Goal: Information Seeking & Learning: Learn about a topic

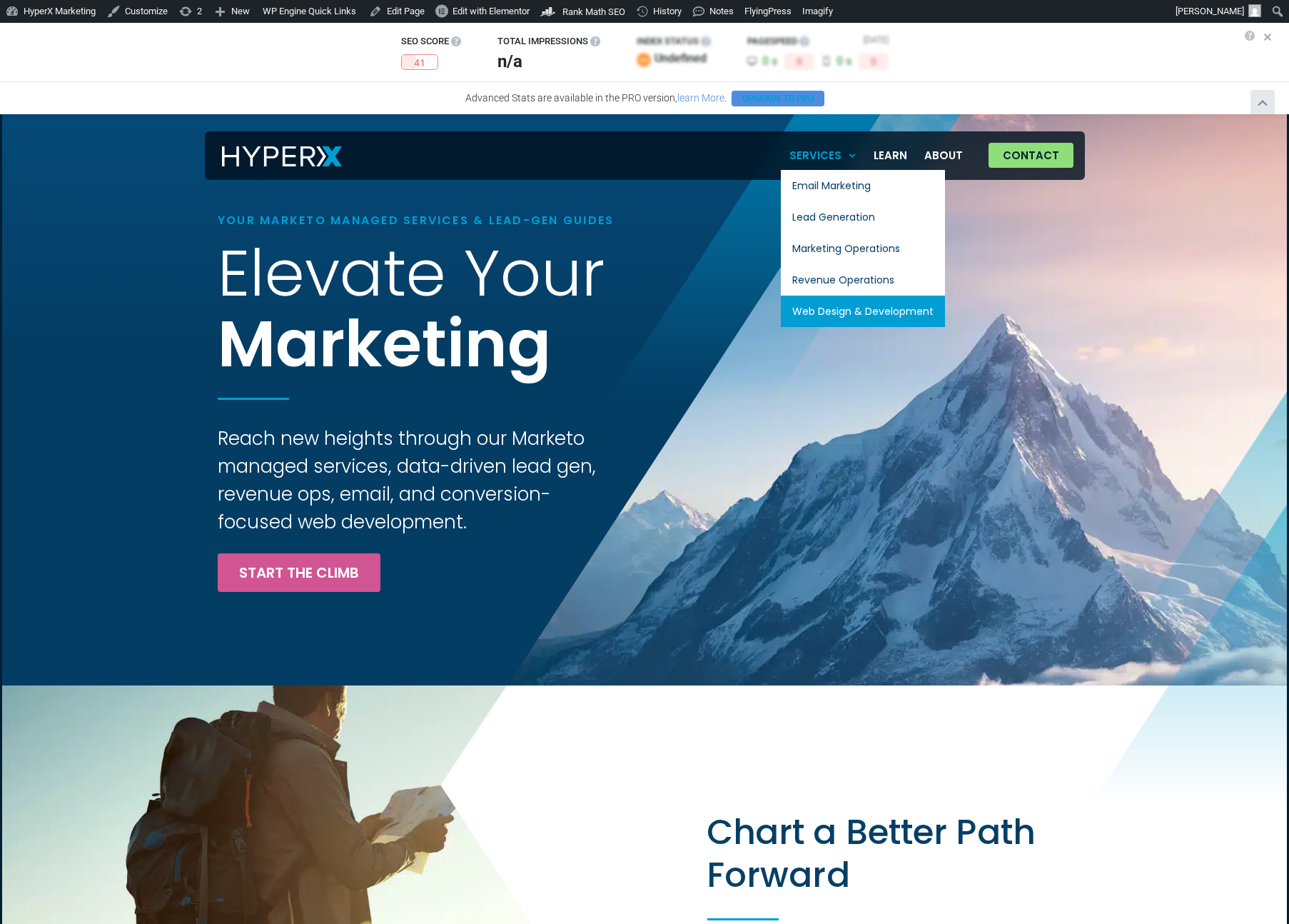
click at [834, 309] on link "Web Design & Development" at bounding box center [862, 311] width 164 height 31
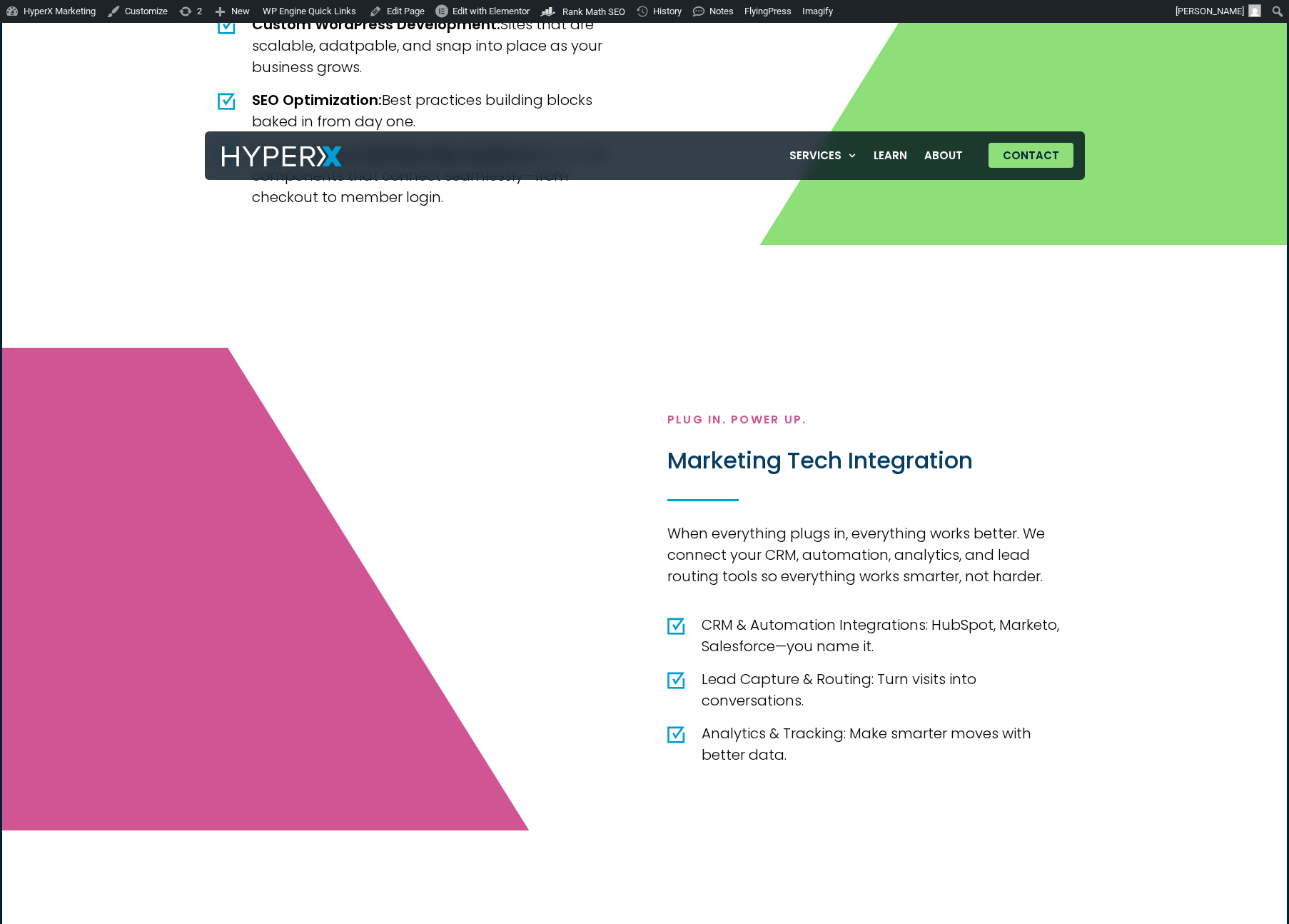
scroll to position [2472, 0]
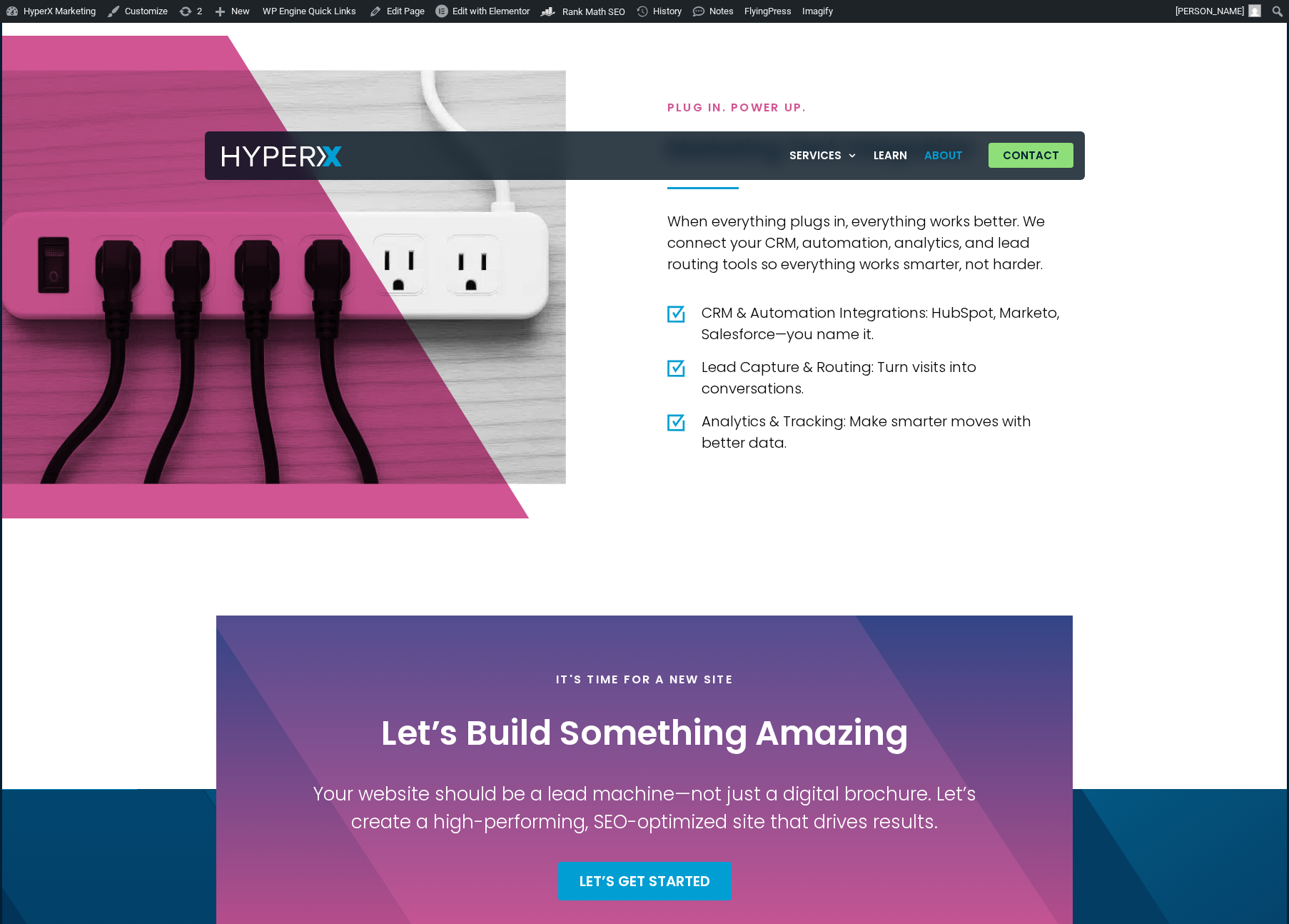
click at [934, 158] on link "About" at bounding box center [944, 156] width 56 height 30
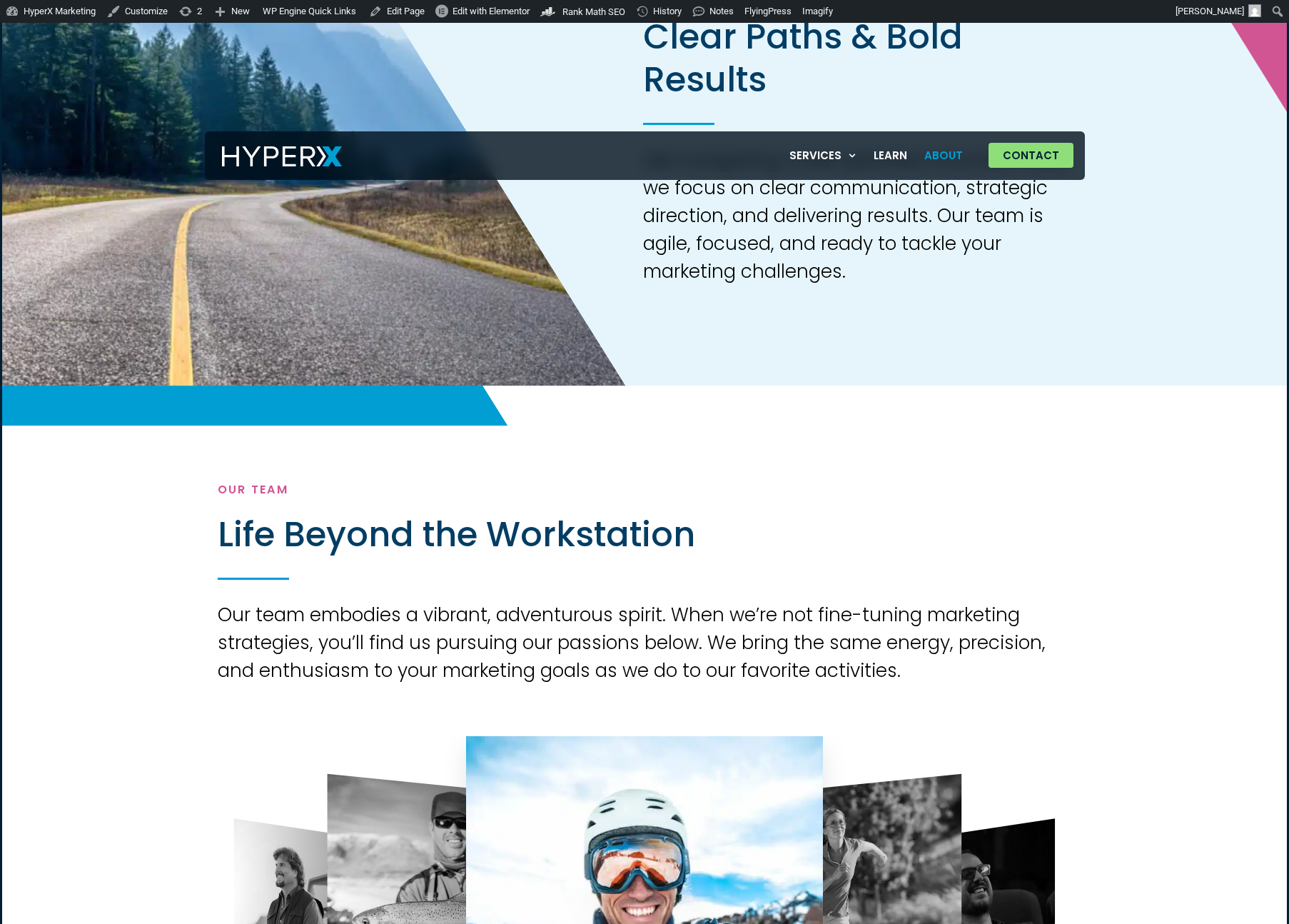
scroll to position [1235, 0]
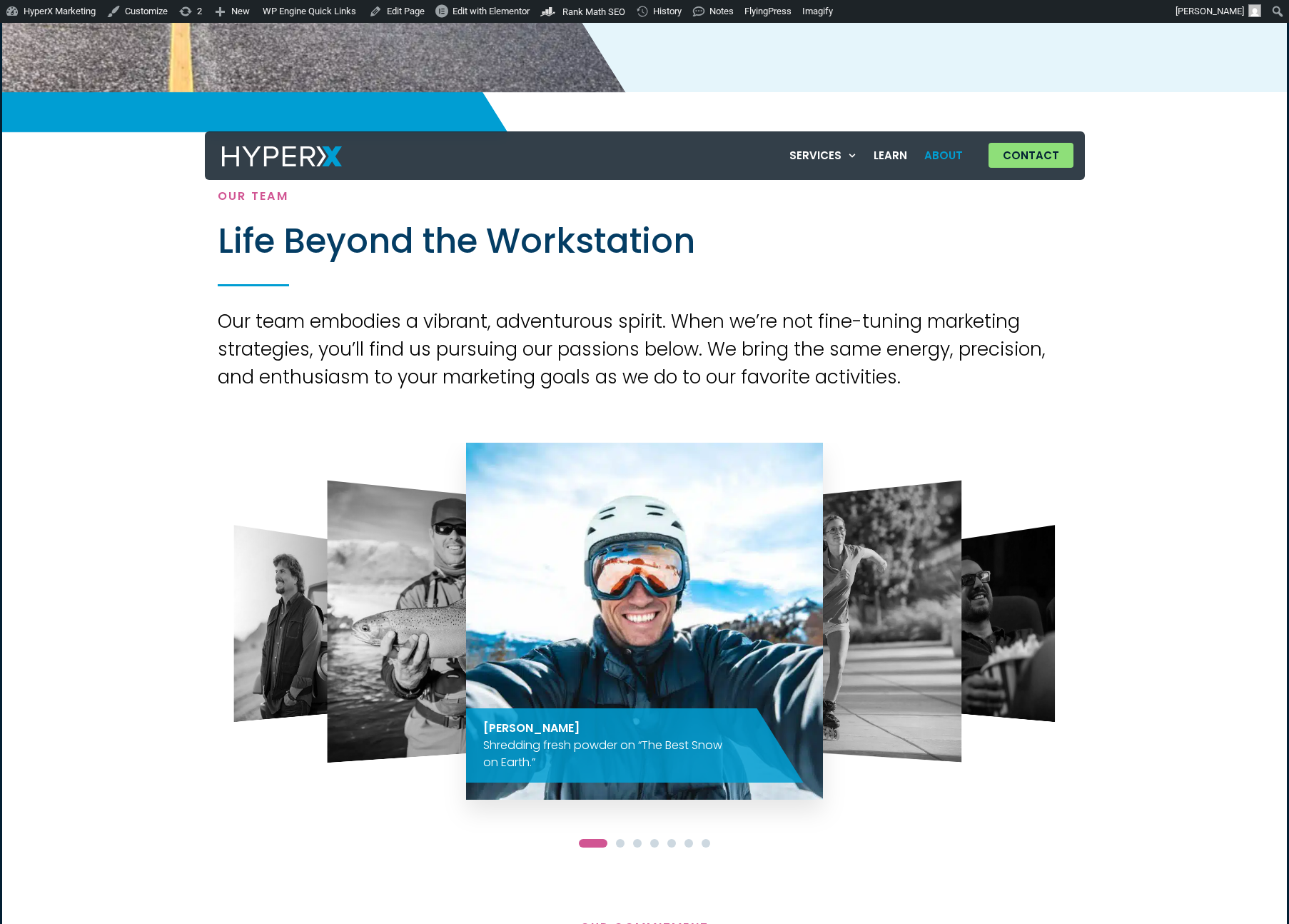
click at [898, 637] on img "2 / 7" at bounding box center [836, 621] width 251 height 282
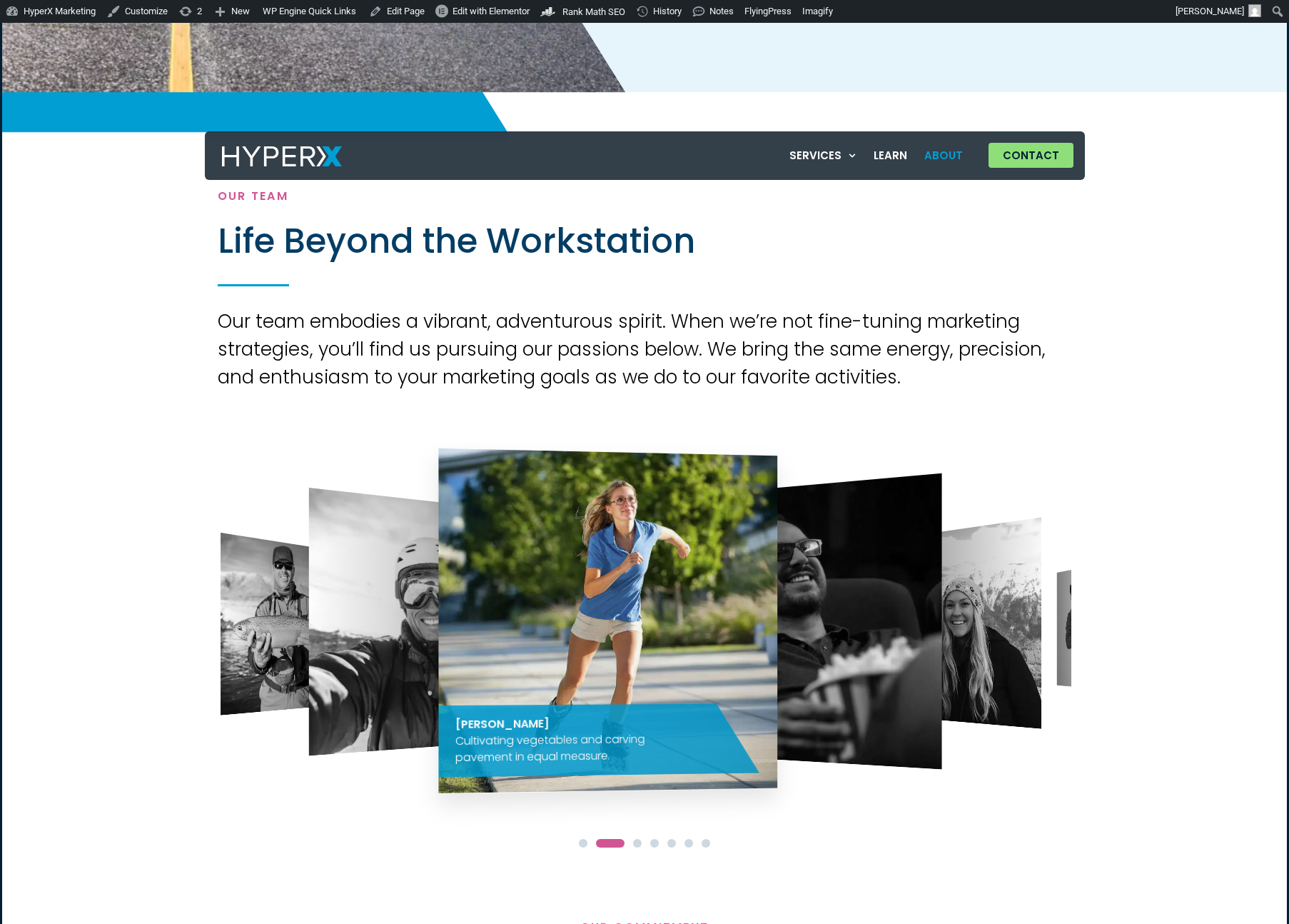
click at [563, 618] on img "2 / 7" at bounding box center [608, 621] width 339 height 346
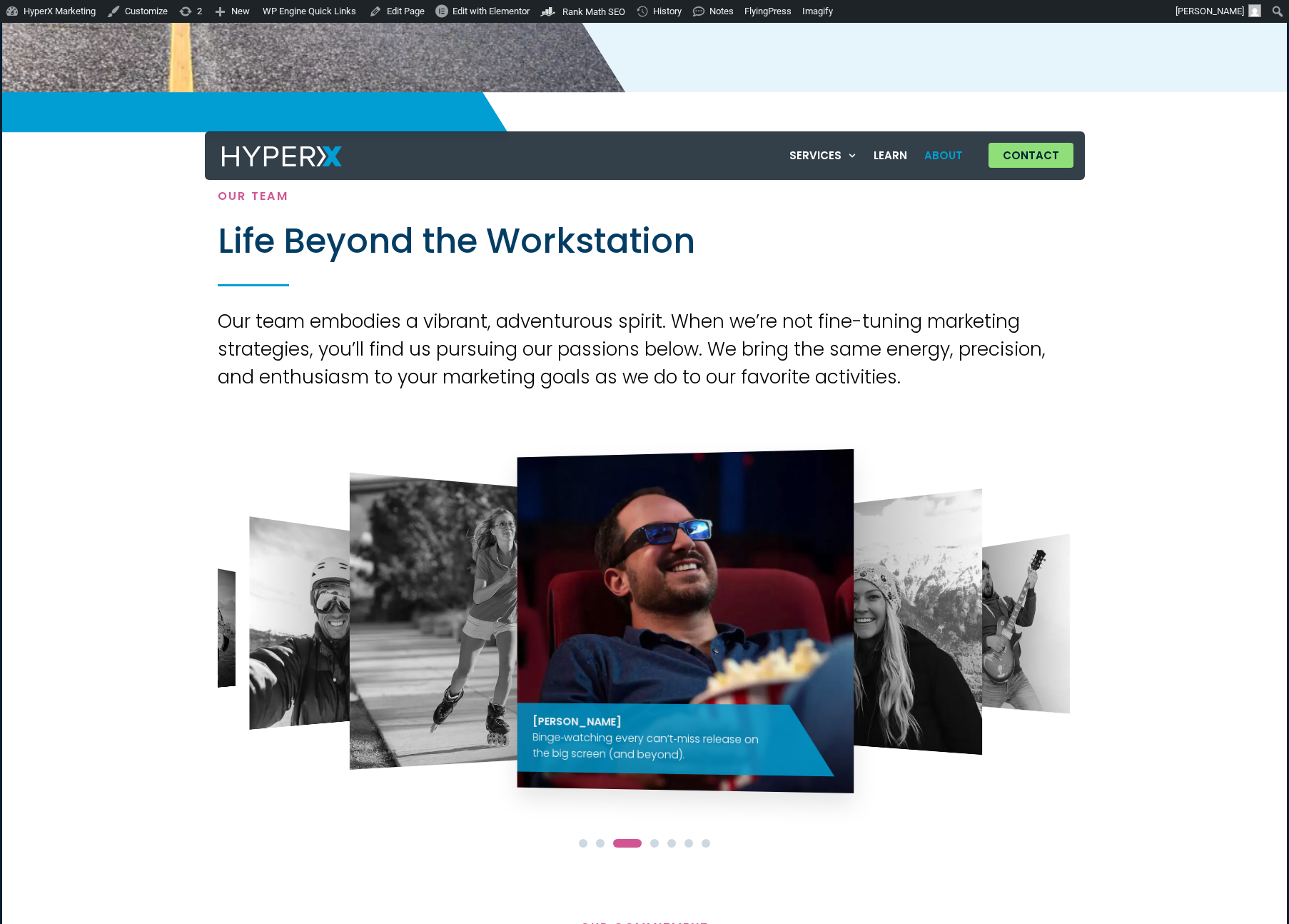
click at [661, 635] on img "3 / 7" at bounding box center [685, 621] width 337 height 344
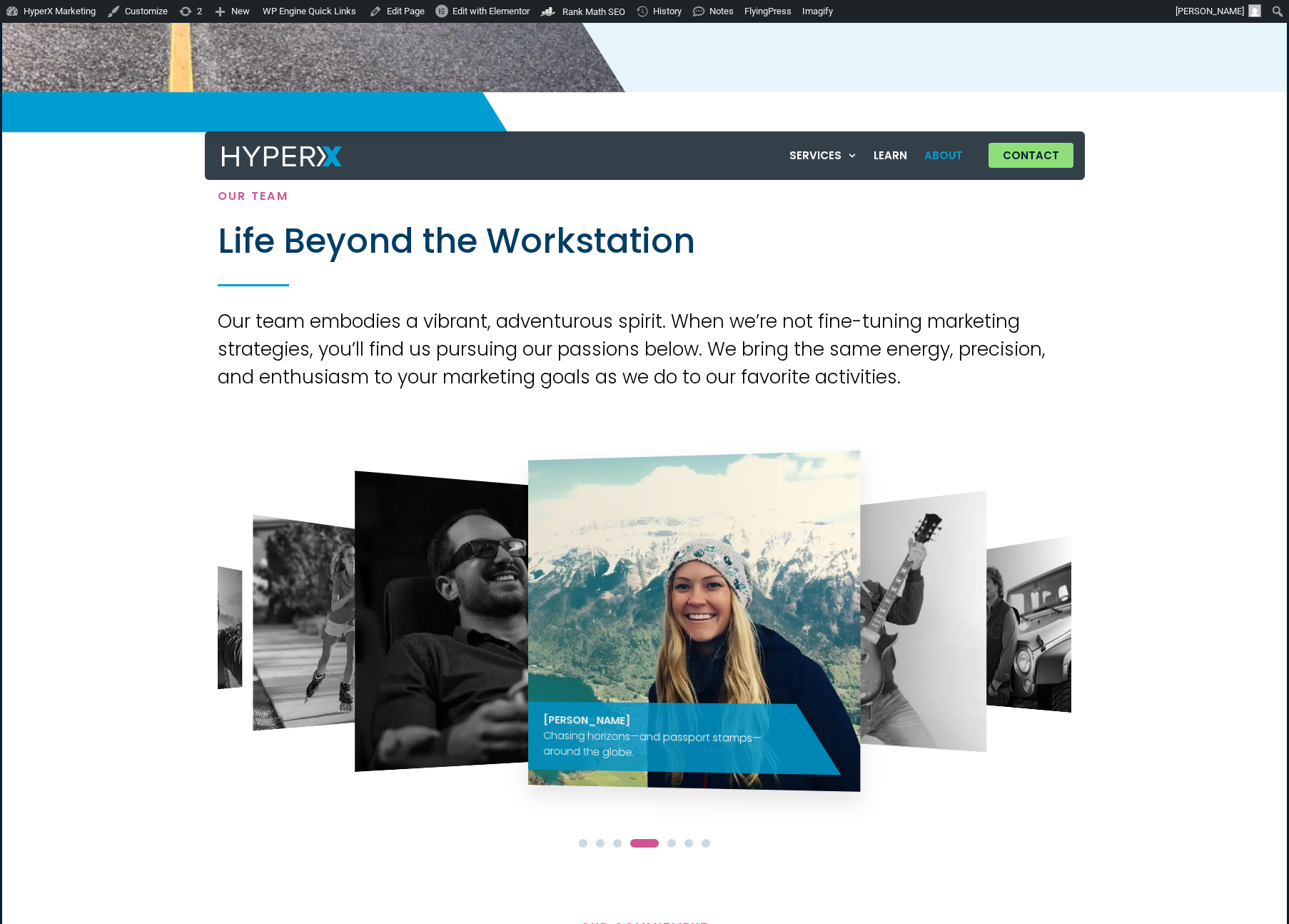
click at [652, 637] on img "4 / 7" at bounding box center [694, 621] width 332 height 341
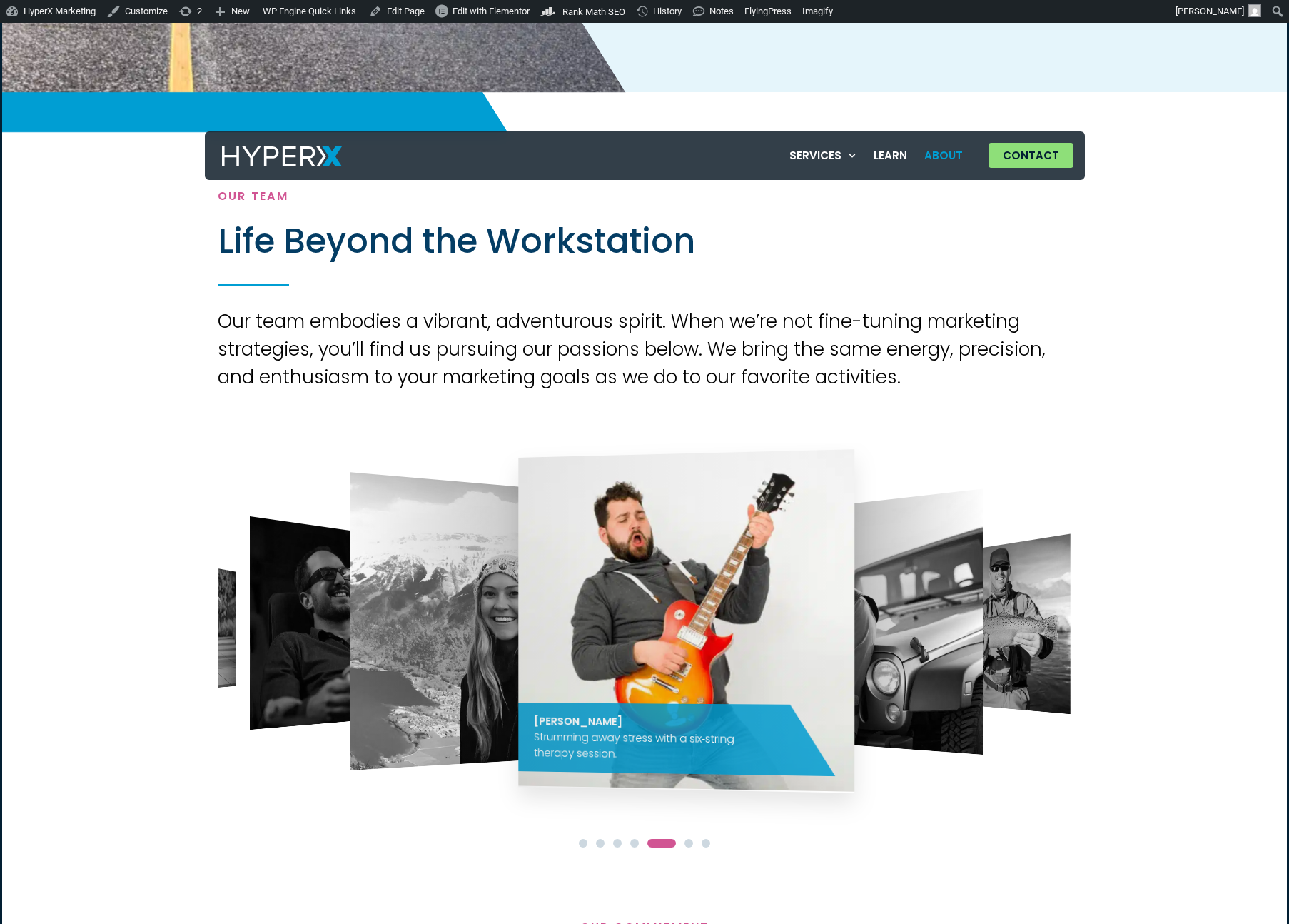
click at [652, 626] on img "5 / 7" at bounding box center [686, 620] width 336 height 343
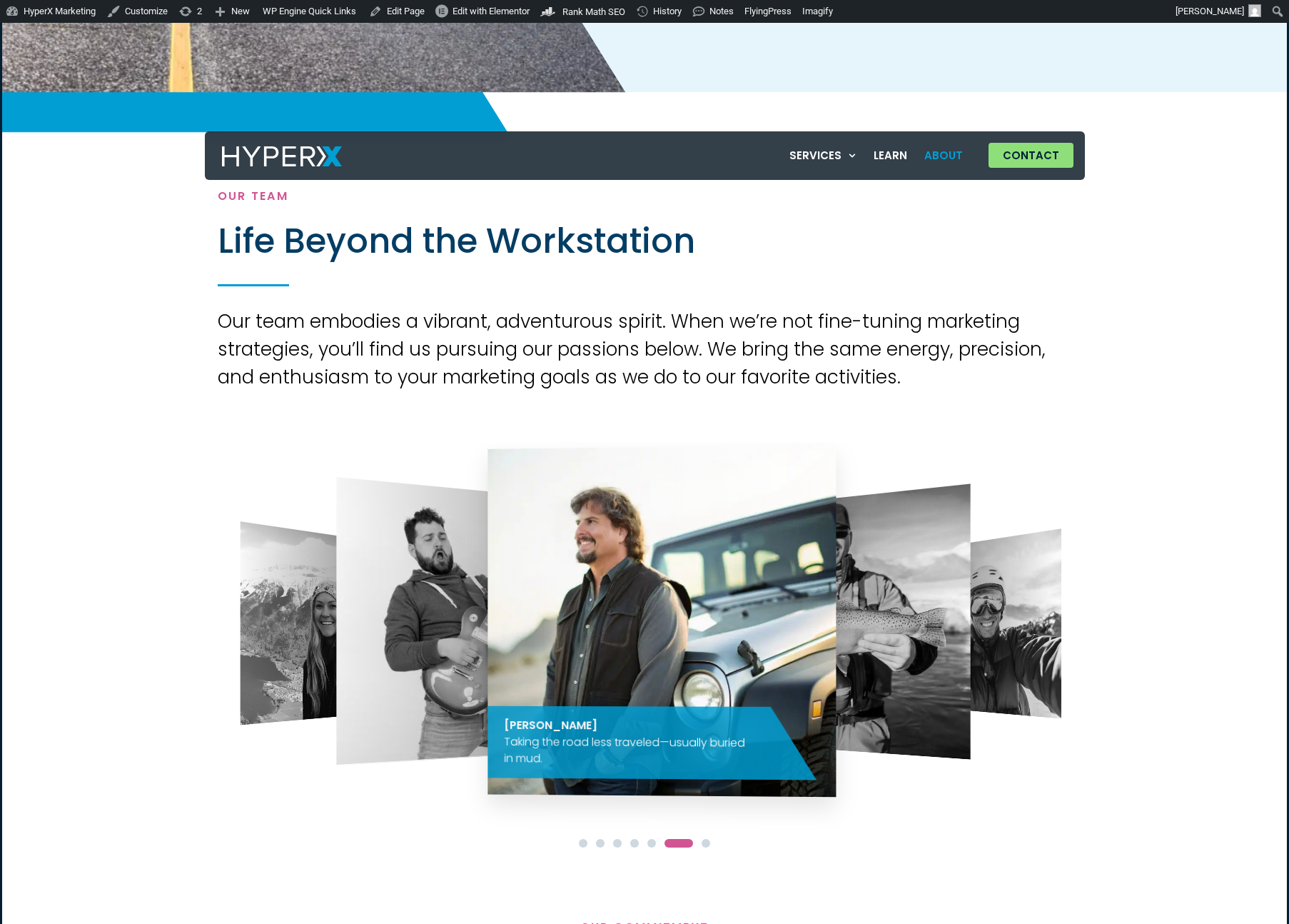
click at [635, 621] on img "6 / 7" at bounding box center [661, 621] width 348 height 352
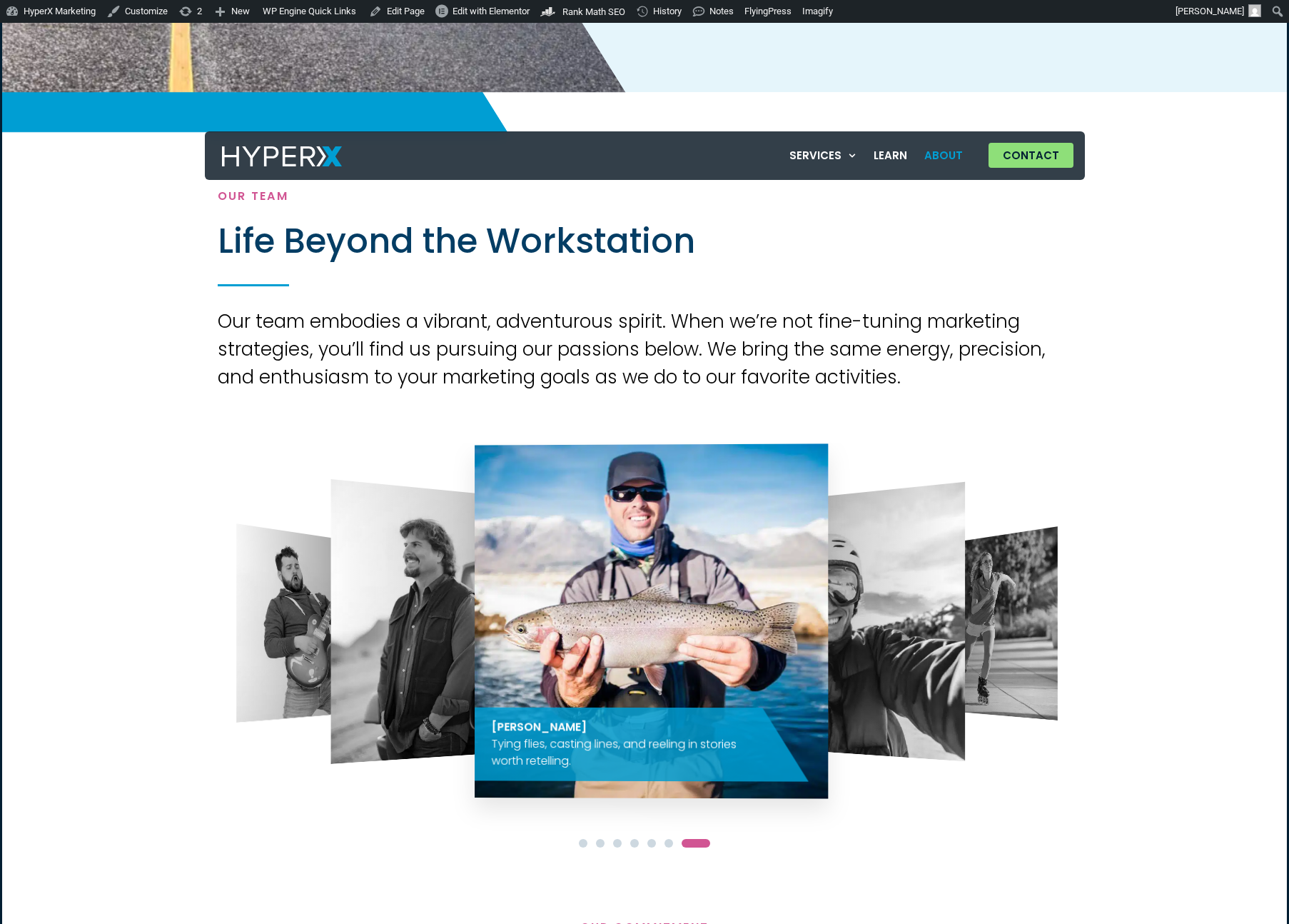
click at [628, 614] on img "7 / 7" at bounding box center [651, 620] width 353 height 355
